Goal: Information Seeking & Learning: Learn about a topic

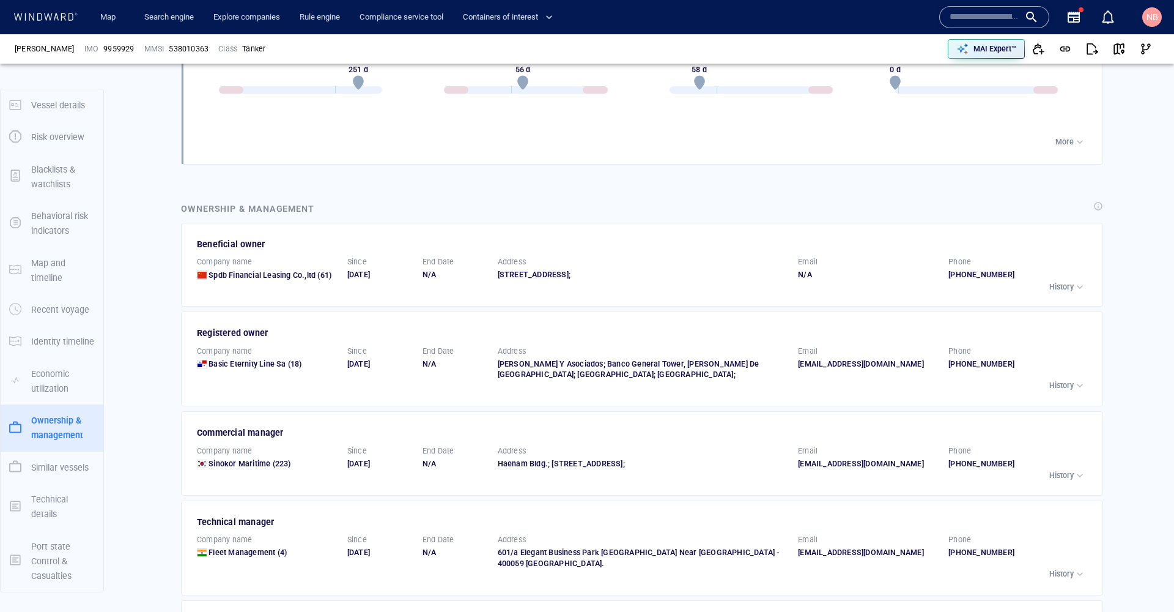
click at [963, 15] on input "text" at bounding box center [985, 17] width 70 height 18
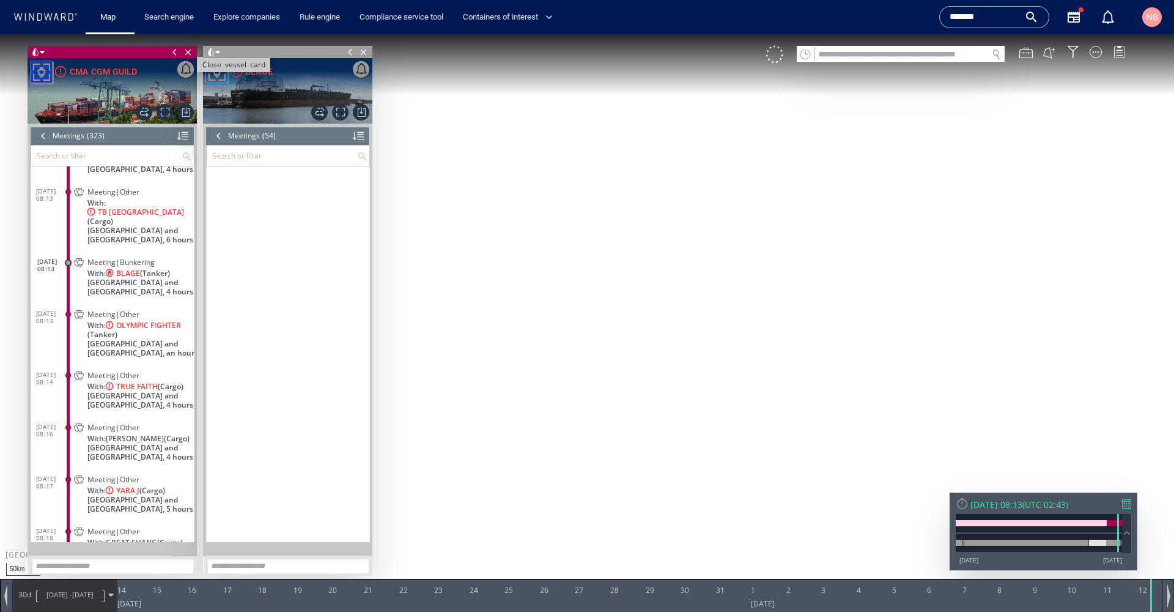
scroll to position [1441, 0]
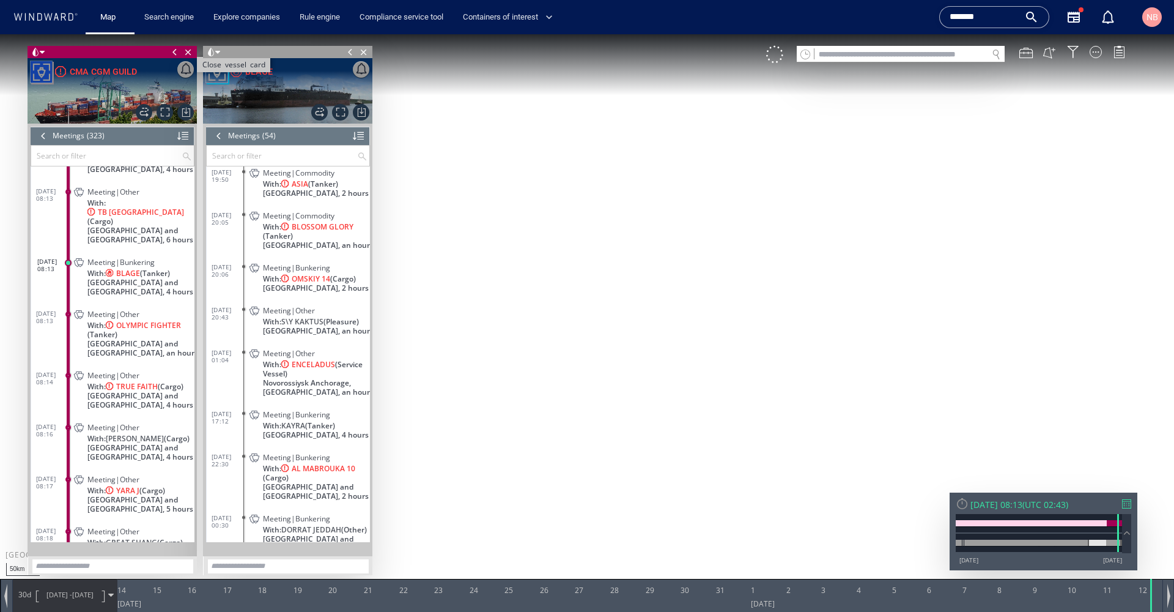
click at [188, 50] on span "Close vessel card" at bounding box center [188, 52] width 13 height 12
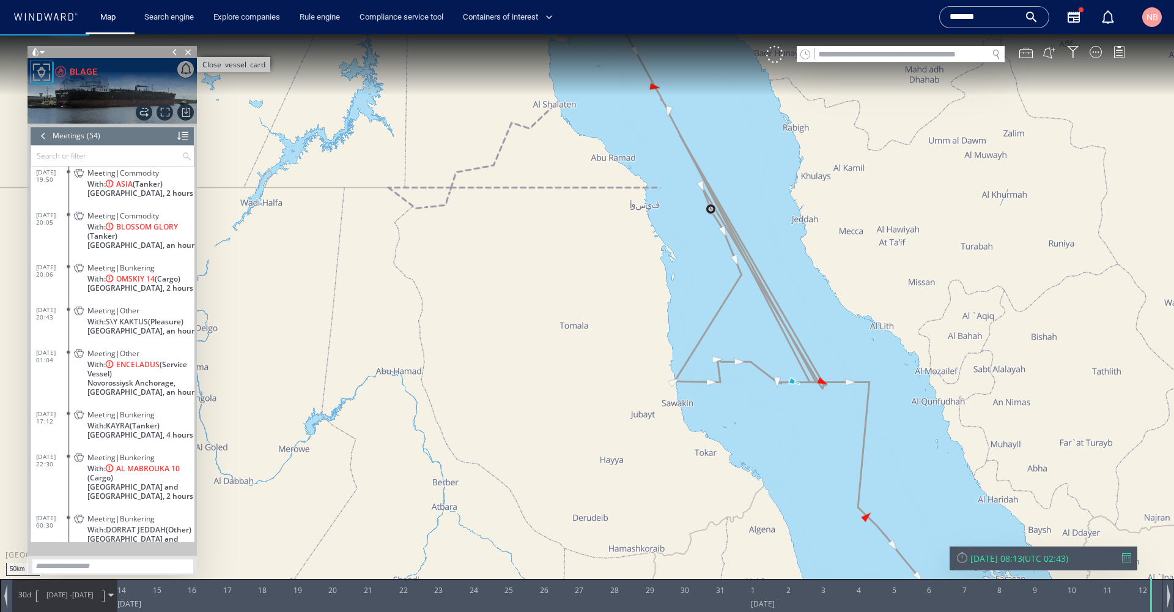
click at [189, 54] on span "Close vessel card" at bounding box center [188, 52] width 13 height 12
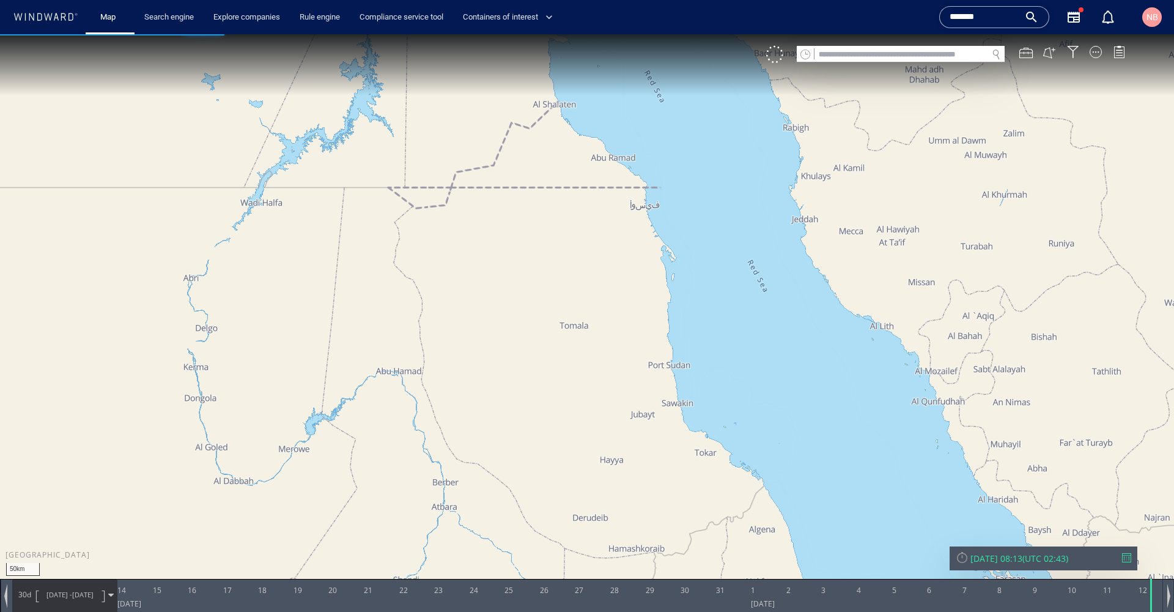
click at [862, 56] on input "text" at bounding box center [901, 54] width 173 height 17
paste input "*******"
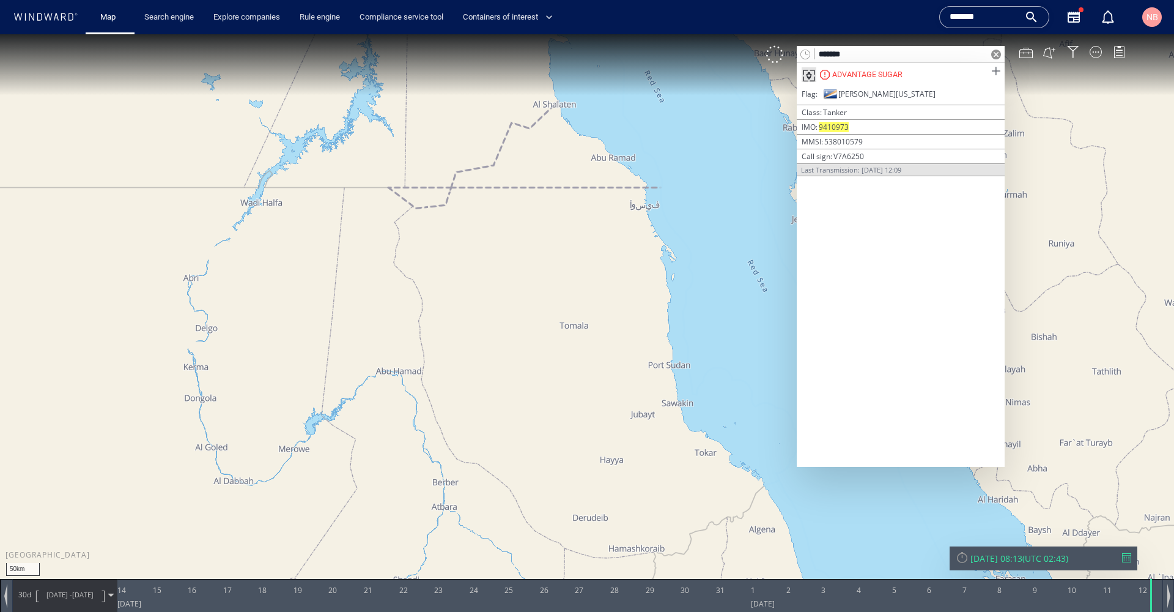
type input "*******"
click at [999, 70] on span at bounding box center [995, 71] width 15 height 15
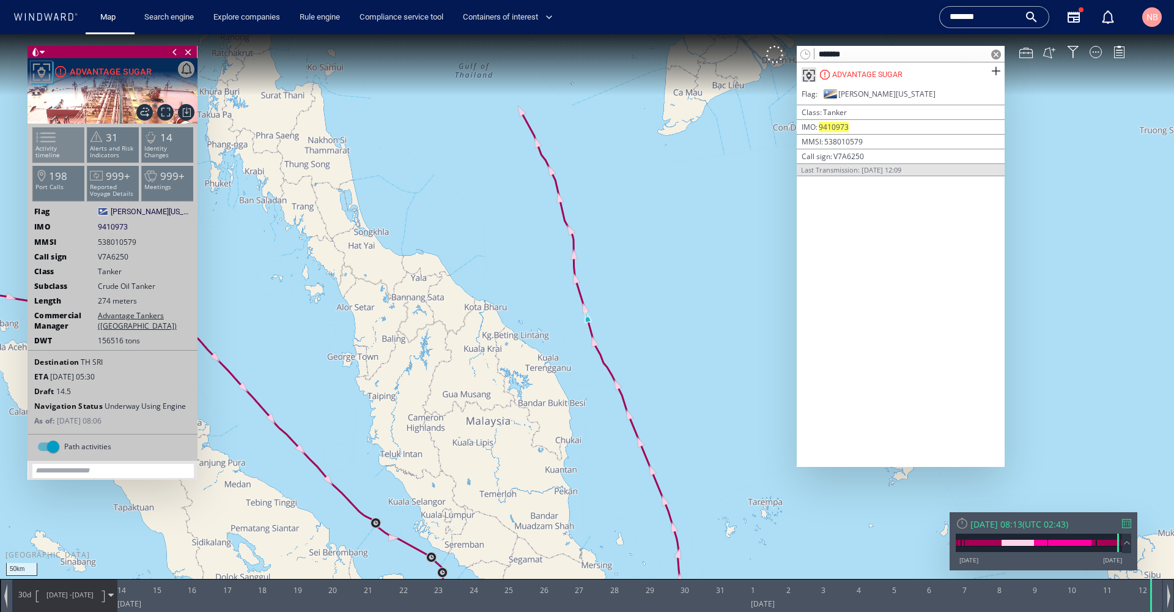
click at [48, 136] on span at bounding box center [38, 137] width 18 height 18
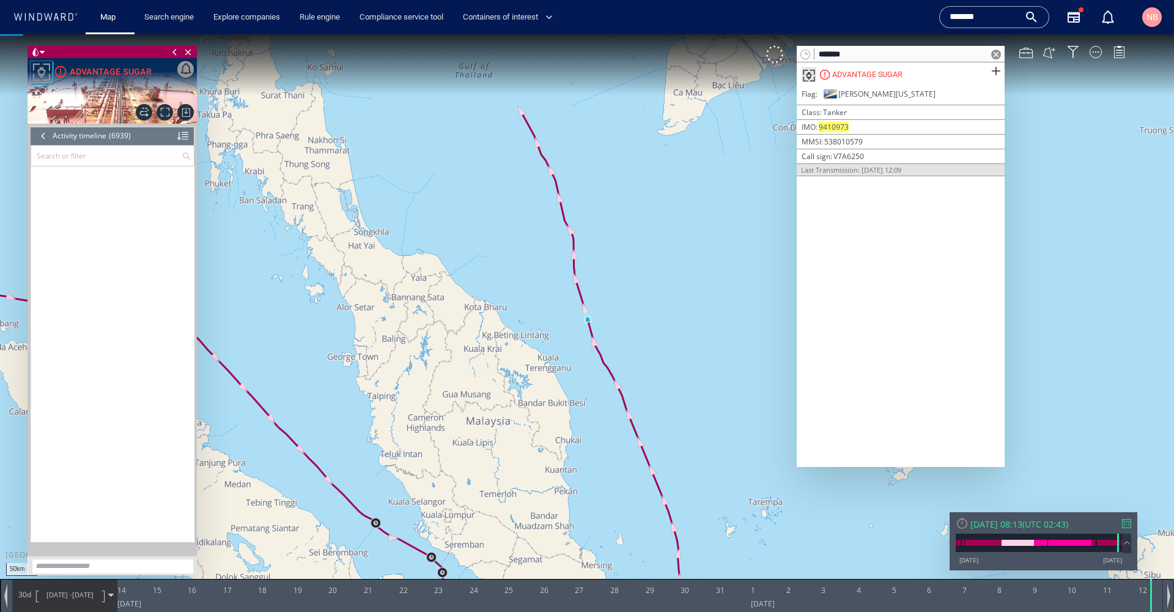
scroll to position [225052, 0]
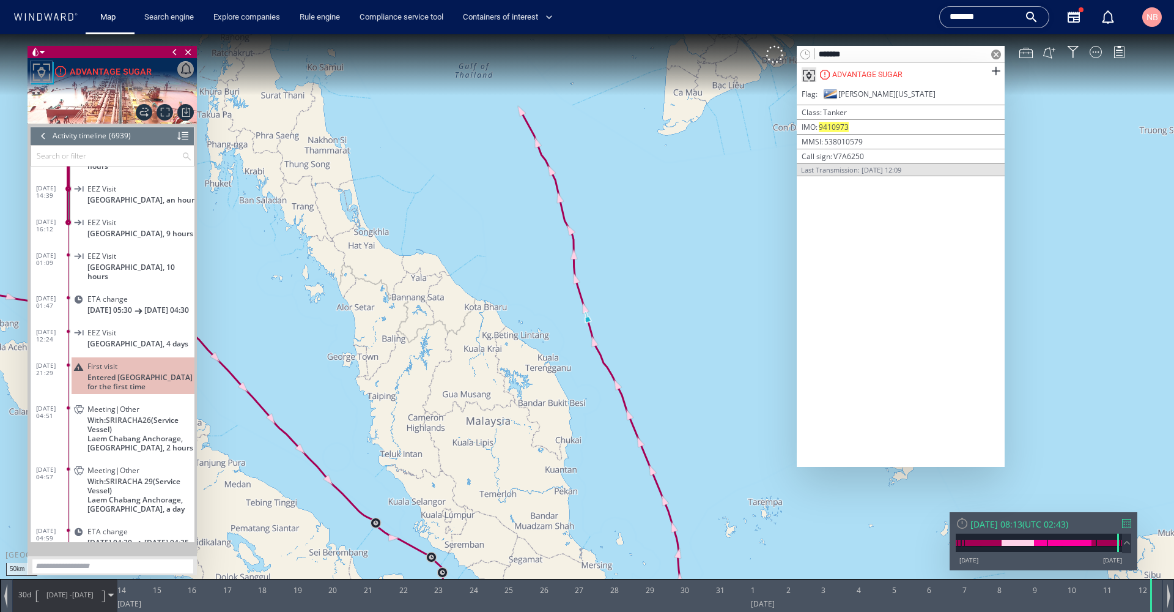
click at [1125, 518] on div "[DATE] 08:13 ( UTC 02:43 )" at bounding box center [1044, 524] width 176 height 12
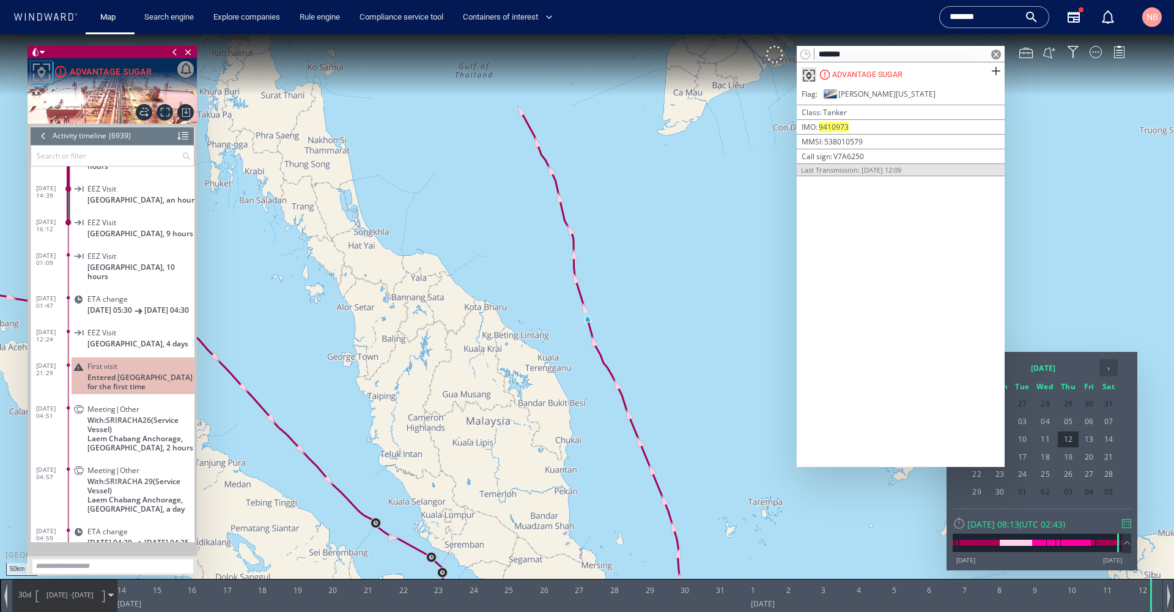
click at [1104, 368] on th "›" at bounding box center [1109, 367] width 18 height 17
click at [1108, 435] on span "19" at bounding box center [1109, 439] width 18 height 16
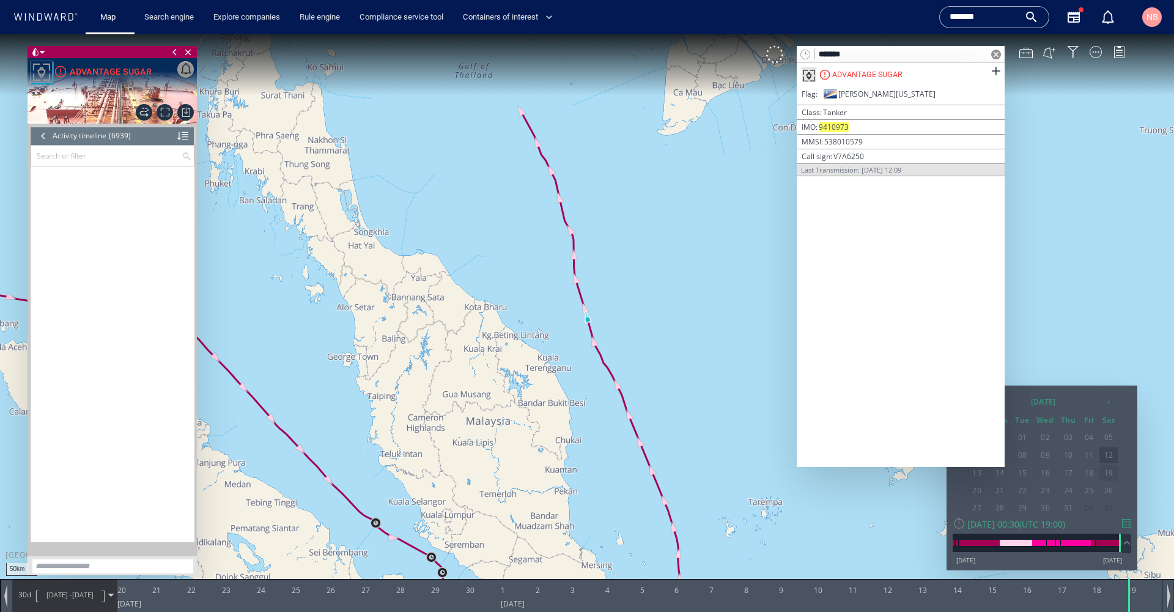
scroll to position [228617, 0]
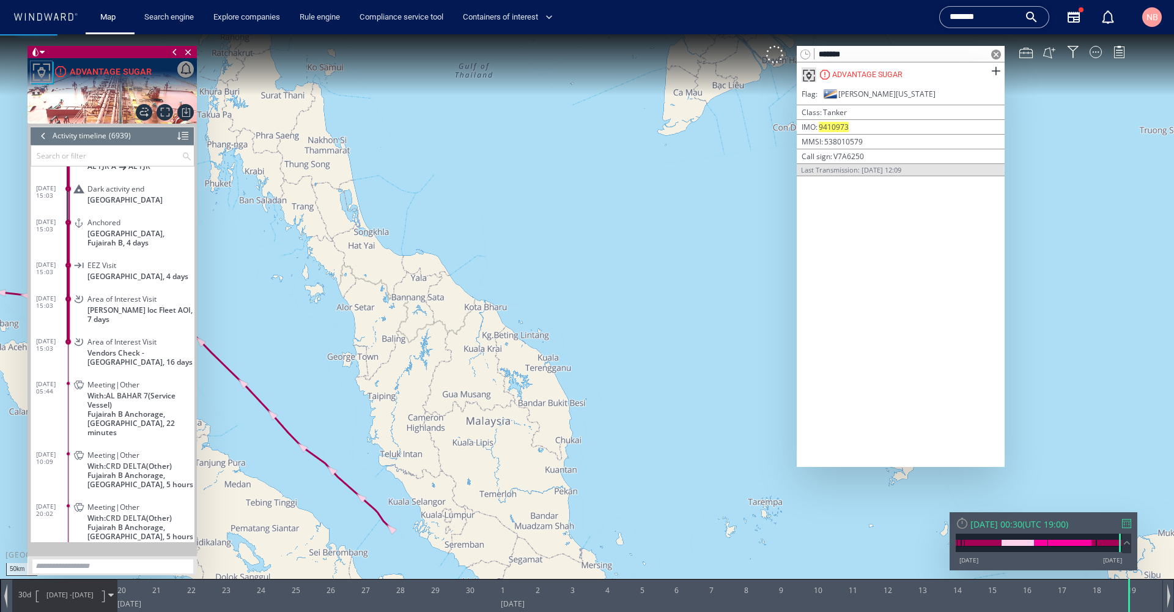
click at [995, 52] on span at bounding box center [996, 55] width 10 height 10
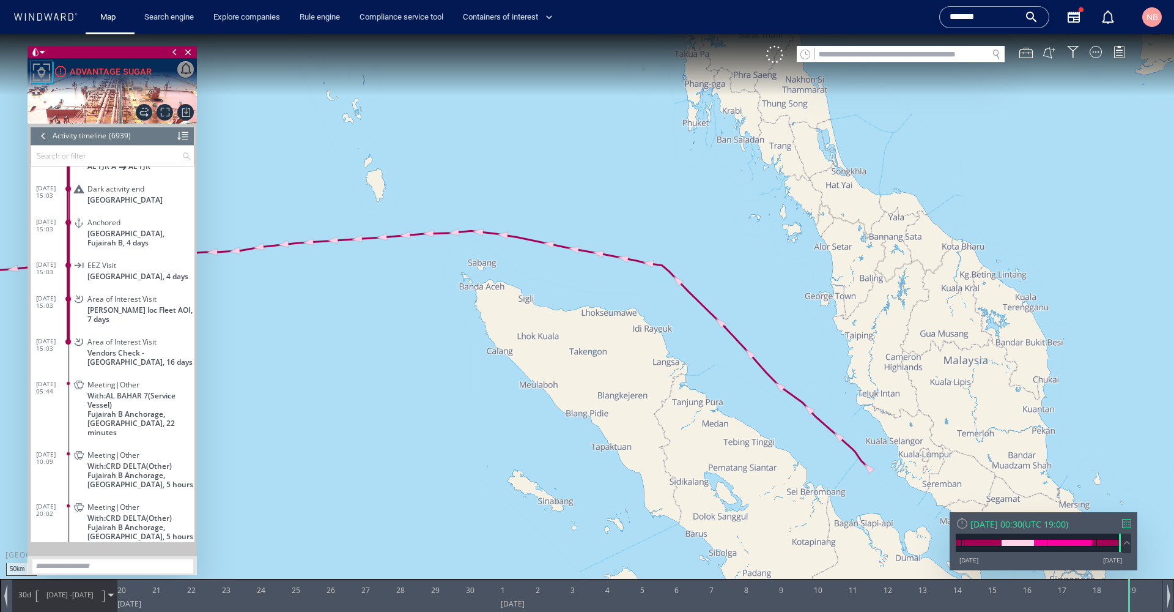
drag, startPoint x: 281, startPoint y: 304, endPoint x: 758, endPoint y: 243, distance: 481.5
click at [758, 243] on canvas "Map" at bounding box center [587, 316] width 1174 height 565
drag, startPoint x: 484, startPoint y: 316, endPoint x: 968, endPoint y: 280, distance: 485.7
click at [968, 280] on canvas "Map" at bounding box center [587, 316] width 1174 height 565
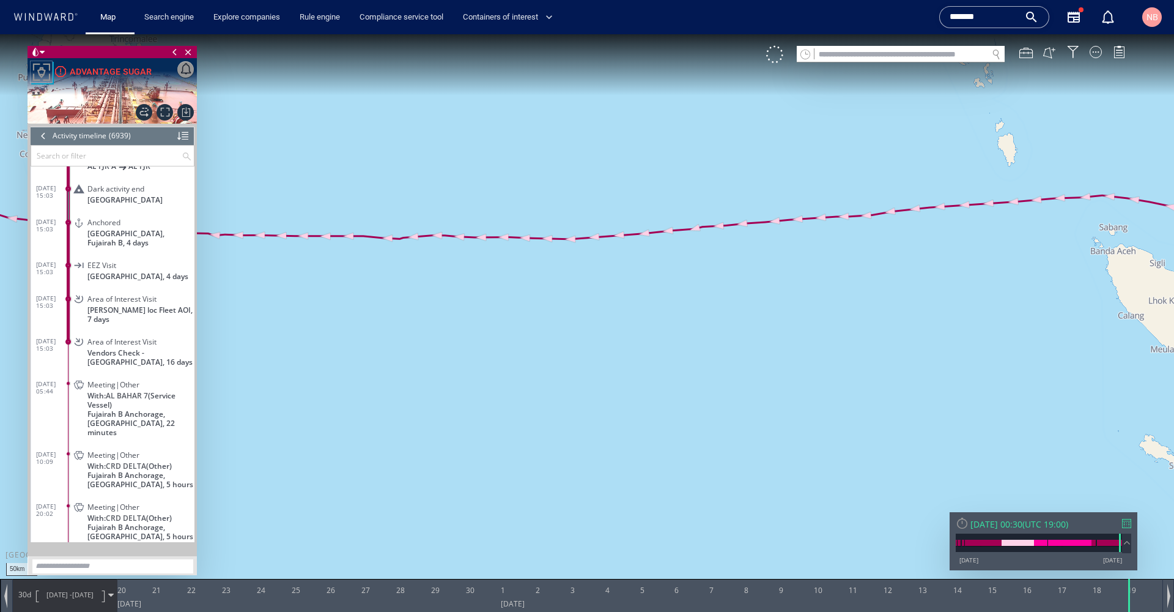
drag, startPoint x: 450, startPoint y: 276, endPoint x: 622, endPoint y: 280, distance: 172.5
click at [622, 280] on canvas "Map" at bounding box center [587, 316] width 1174 height 565
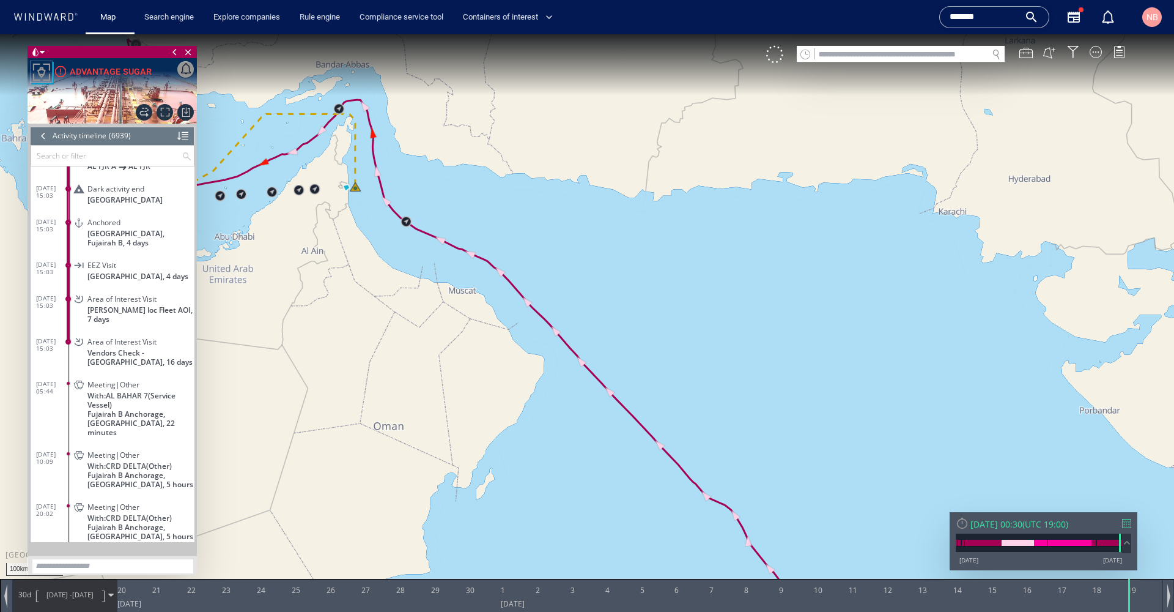
drag, startPoint x: 429, startPoint y: 239, endPoint x: 494, endPoint y: 265, distance: 69.2
click at [494, 265] on canvas "Map" at bounding box center [587, 316] width 1174 height 565
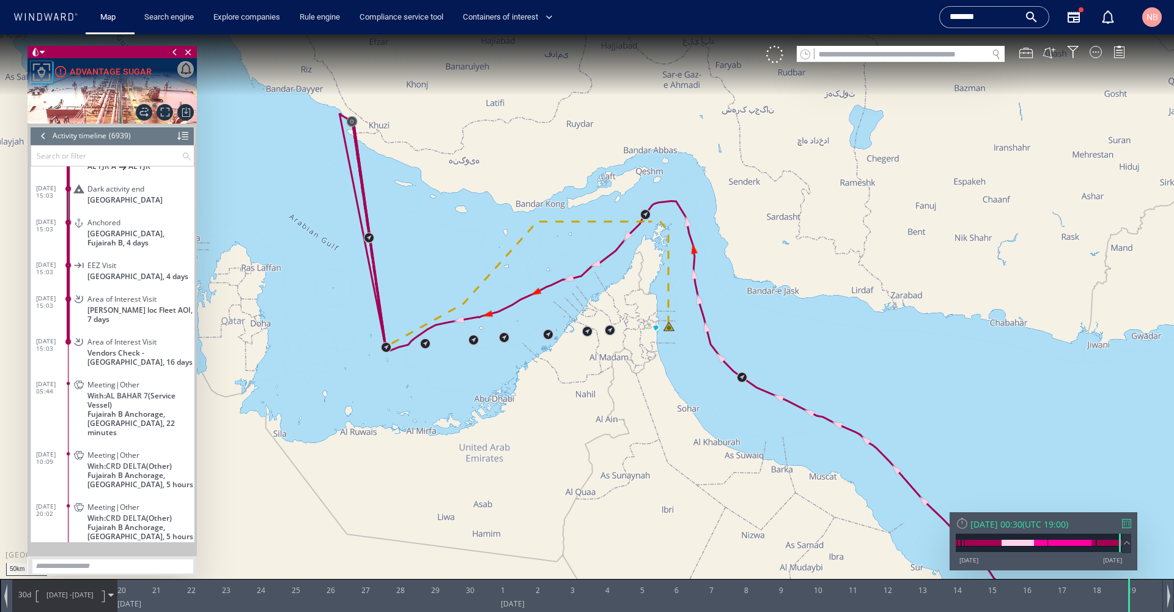
drag, startPoint x: 356, startPoint y: 301, endPoint x: 391, endPoint y: 374, distance: 81.5
click at [391, 374] on canvas "Map" at bounding box center [587, 316] width 1174 height 565
